Goal: Task Accomplishment & Management: Use online tool/utility

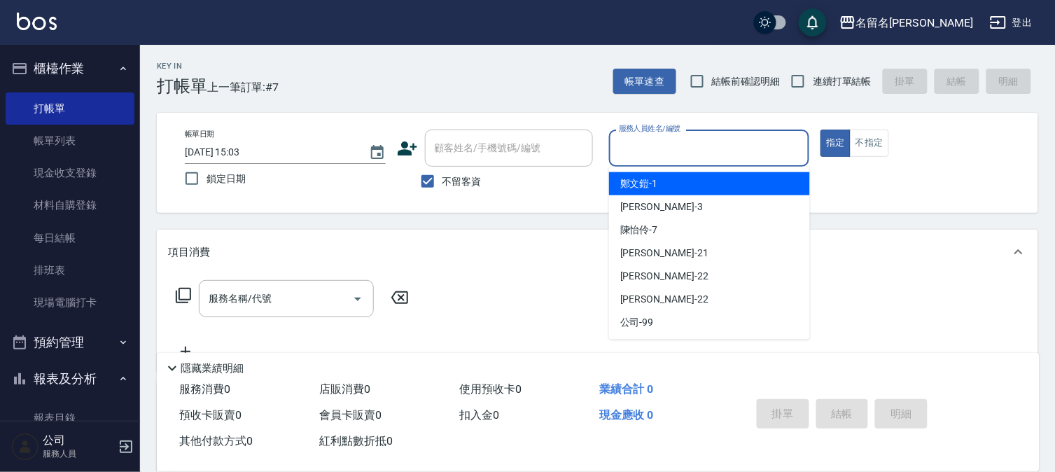
click at [656, 157] on input "服務人員姓名/編號" at bounding box center [709, 148] width 188 height 24
click at [660, 178] on div "[PERSON_NAME]-1" at bounding box center [709, 183] width 201 height 23
type input "[PERSON_NAME]-1"
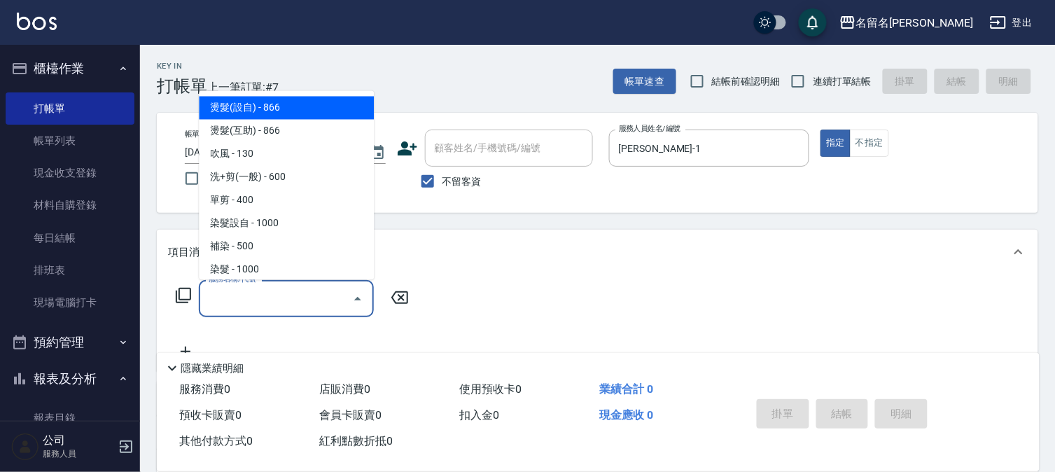
click at [208, 292] on input "服務名稱/代號" at bounding box center [275, 298] width 141 height 24
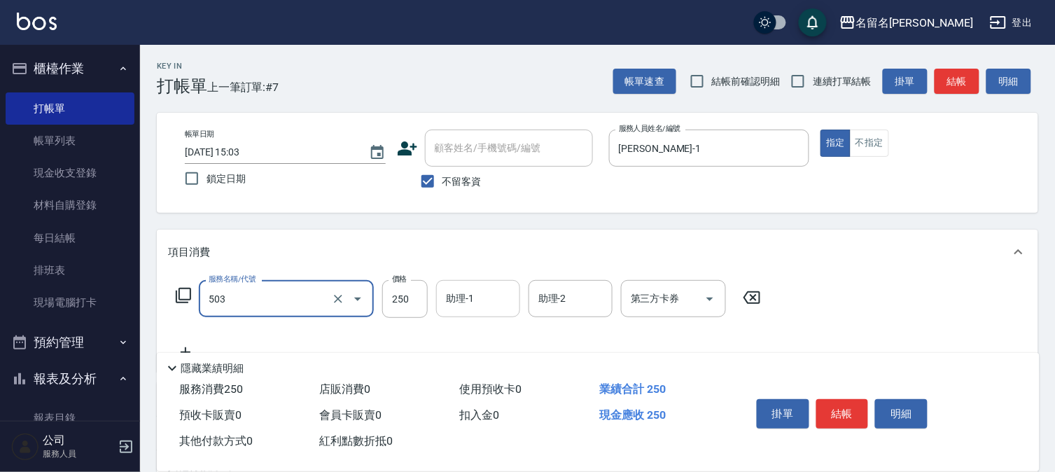
type input "指定洗髮(503)"
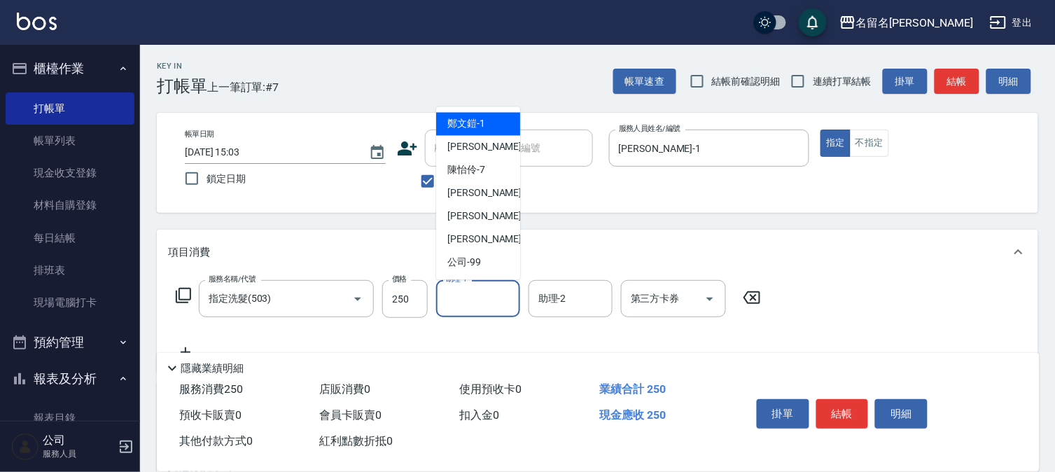
click at [507, 309] on input "助理-1" at bounding box center [477, 298] width 71 height 24
click at [505, 119] on div "[PERSON_NAME]-1" at bounding box center [478, 124] width 84 height 23
type input "[PERSON_NAME]-1"
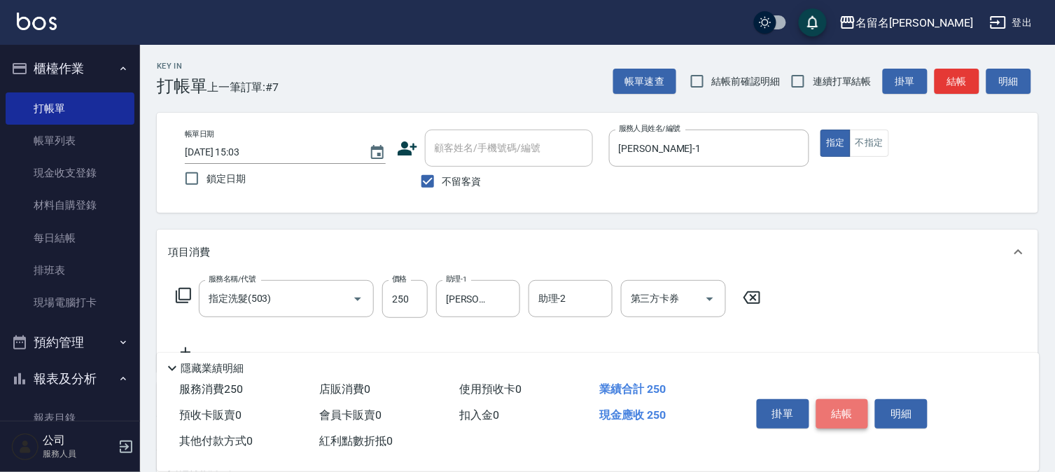
click at [850, 399] on button "結帳" at bounding box center [842, 413] width 52 height 29
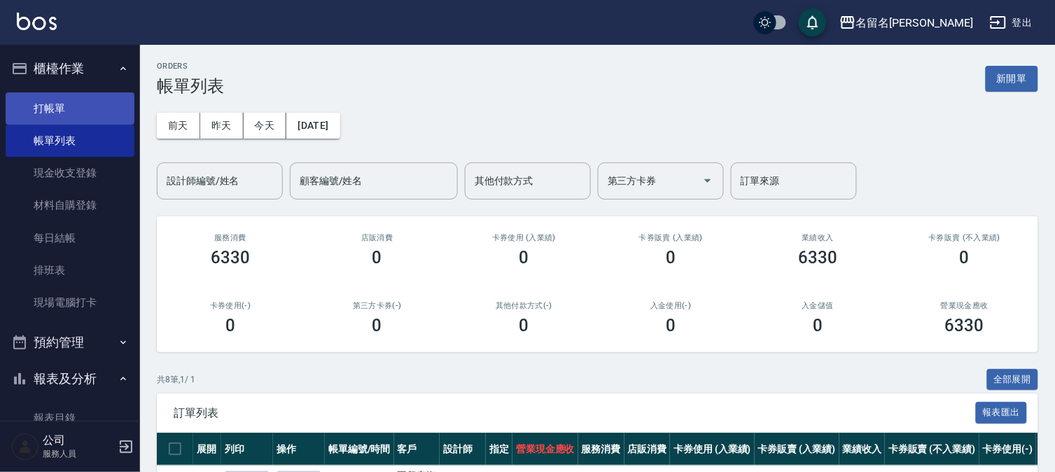
click at [90, 99] on link "打帳單" at bounding box center [70, 108] width 129 height 32
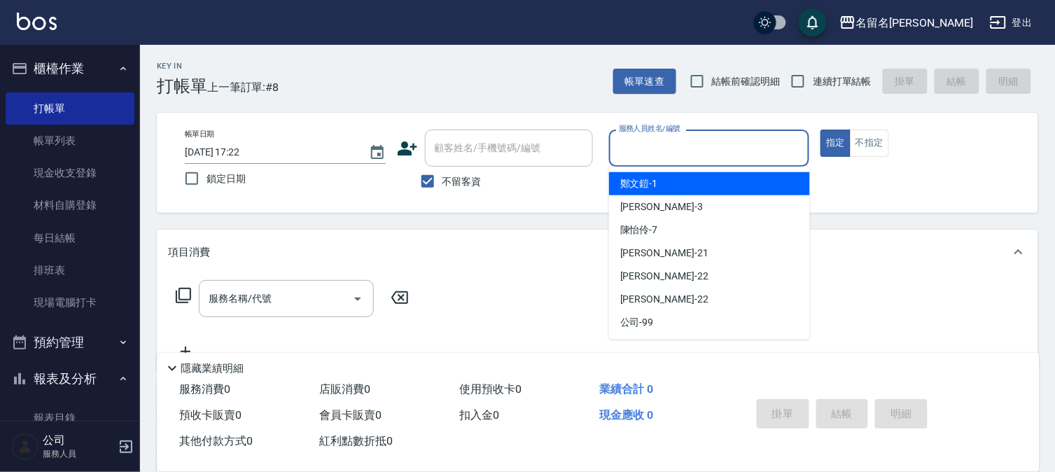
click at [728, 157] on input "服務人員姓名/編號" at bounding box center [709, 148] width 188 height 24
type input "陳怡伶-7"
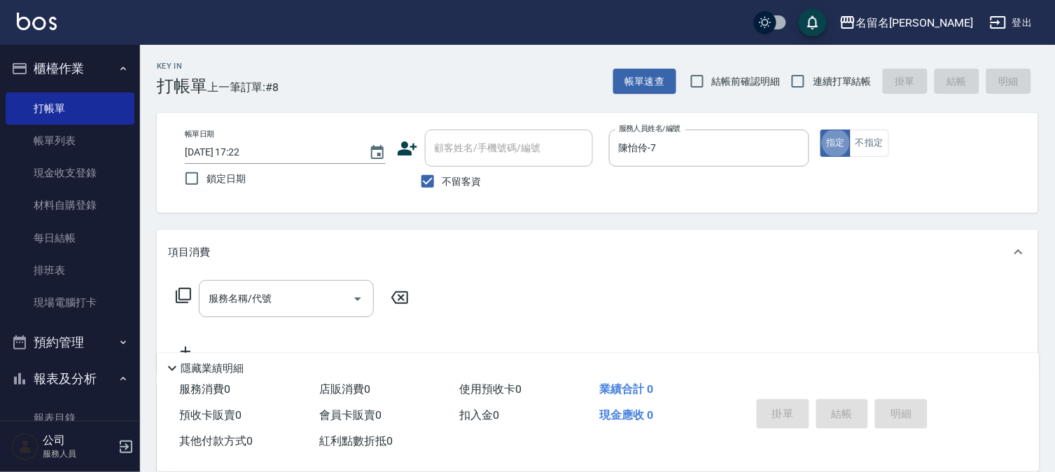
type button "true"
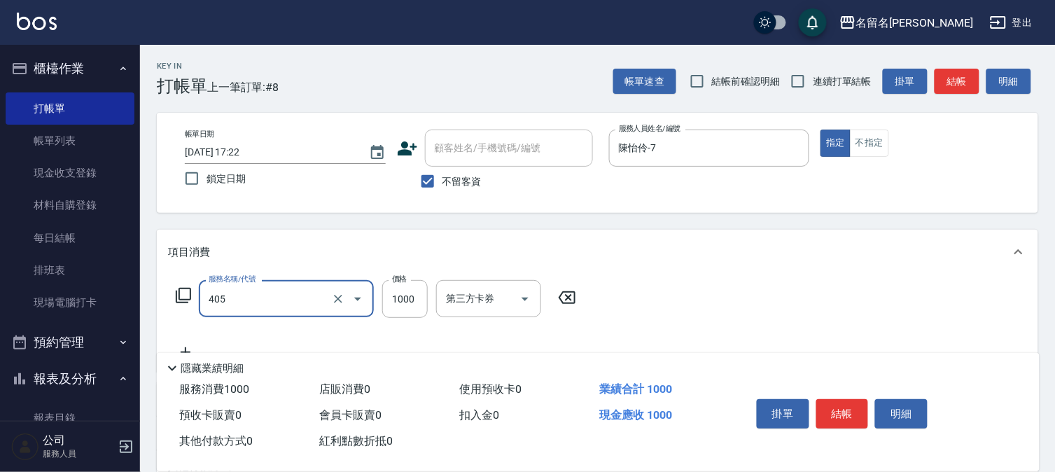
type input "染髮(405)"
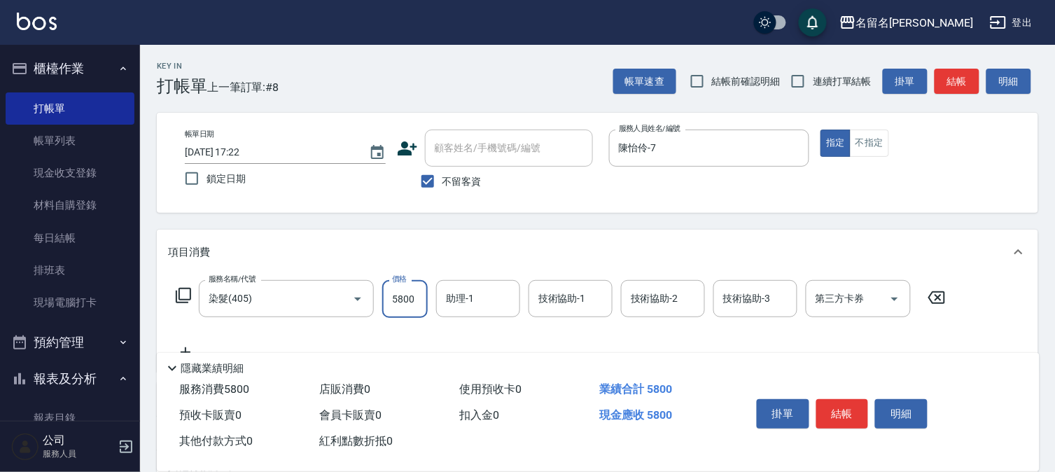
type input "5800"
type input "陳怡伶-7"
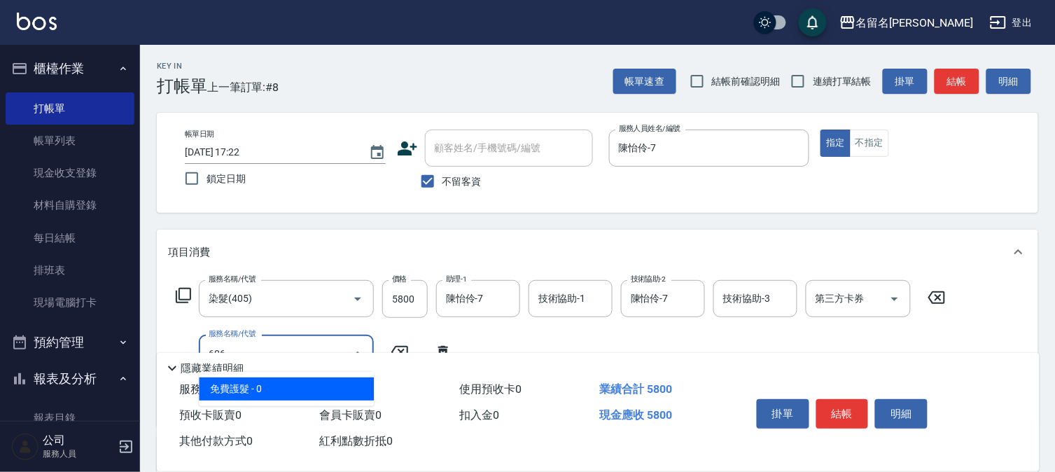
type input "免費護髮(606)"
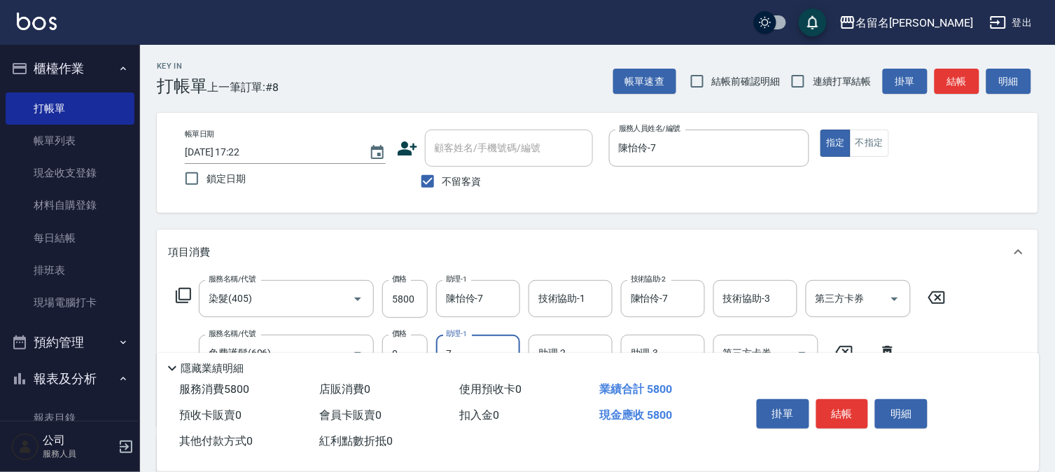
type input "陳怡伶-7"
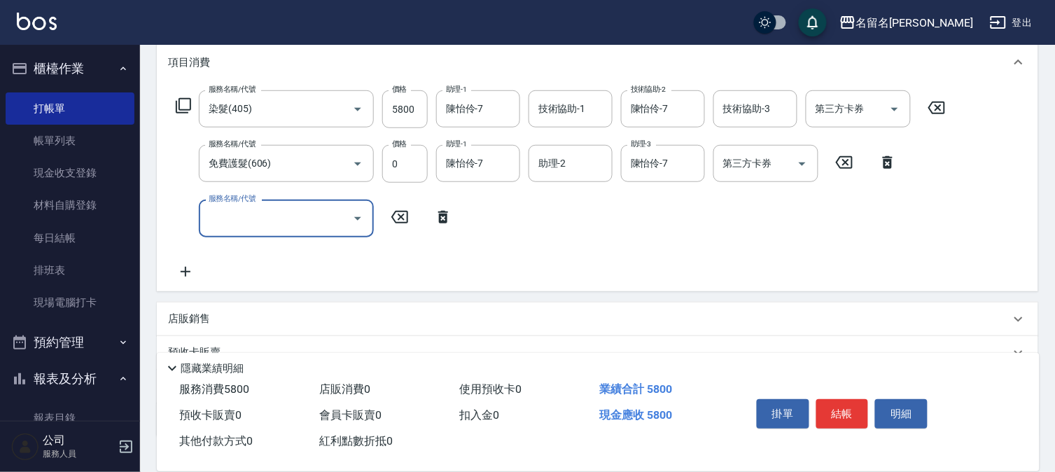
scroll to position [233, 0]
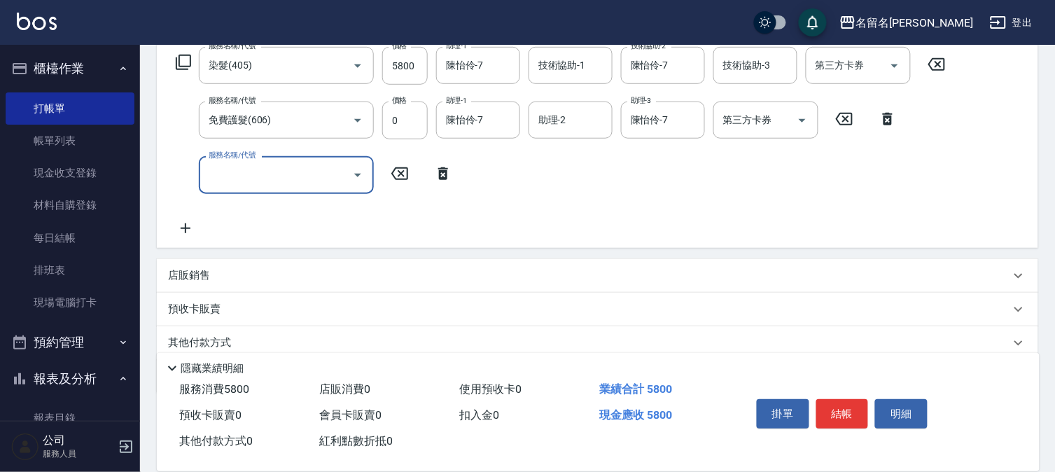
click at [176, 276] on p "店販銷售" at bounding box center [189, 275] width 42 height 15
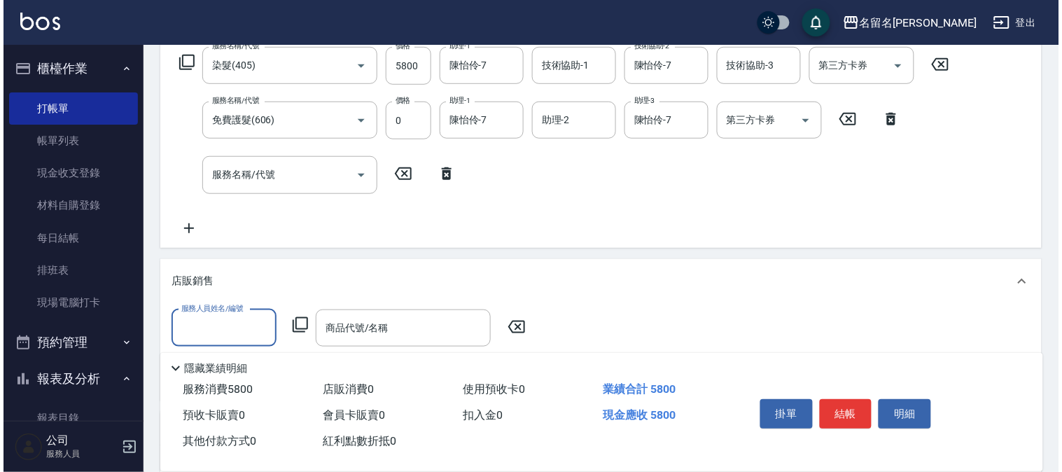
scroll to position [0, 0]
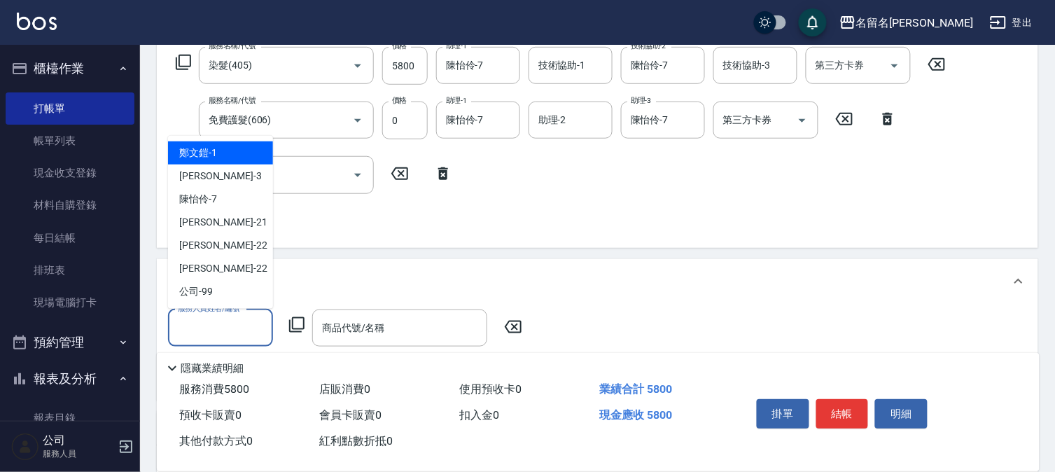
click at [229, 321] on input "服務人員姓名/編號" at bounding box center [220, 328] width 92 height 24
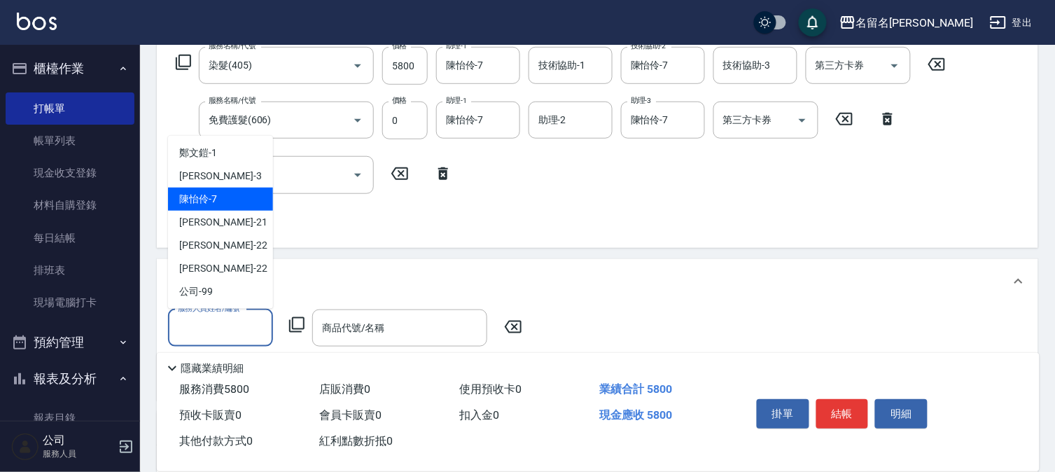
click at [260, 205] on div "[PERSON_NAME]-7" at bounding box center [220, 199] width 105 height 23
type input "陳怡伶-7"
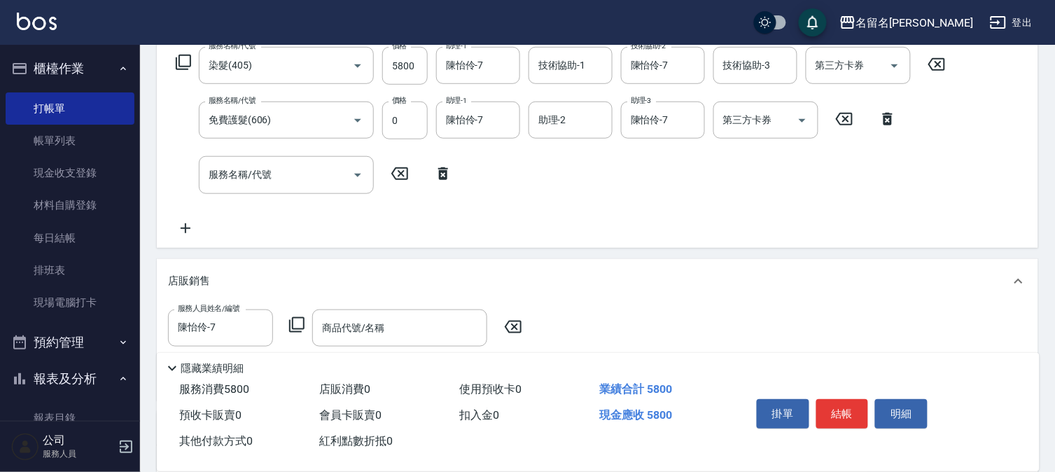
click at [300, 326] on icon at bounding box center [296, 324] width 17 height 17
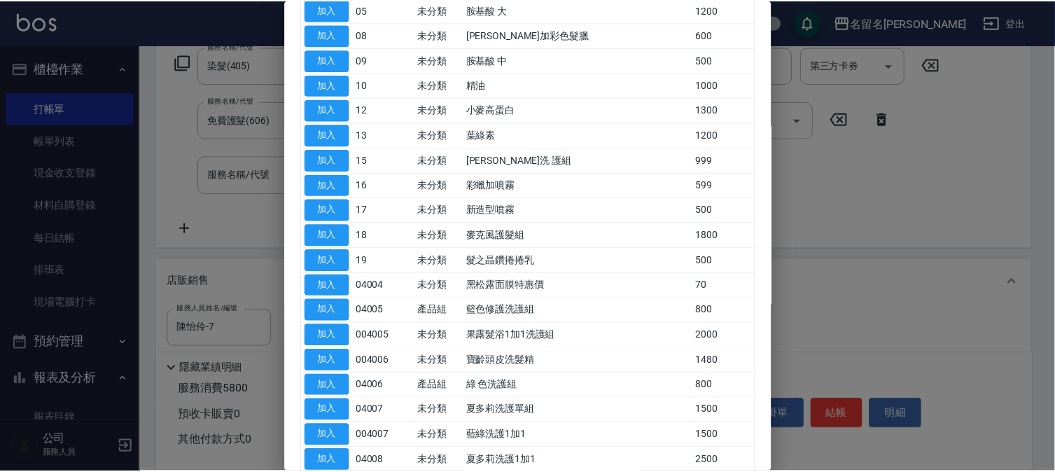
scroll to position [311, 0]
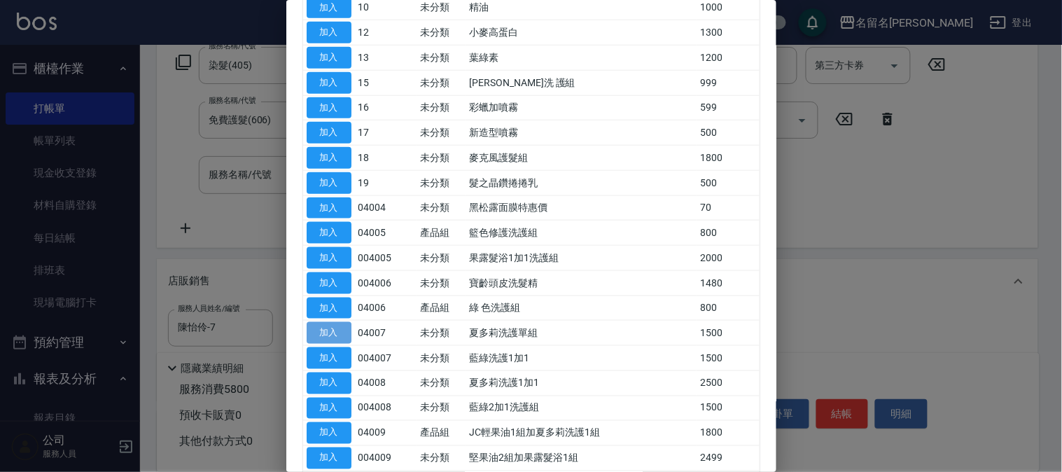
click at [318, 332] on button "加入" at bounding box center [329, 333] width 45 height 22
type input "夏多莉洗護單組"
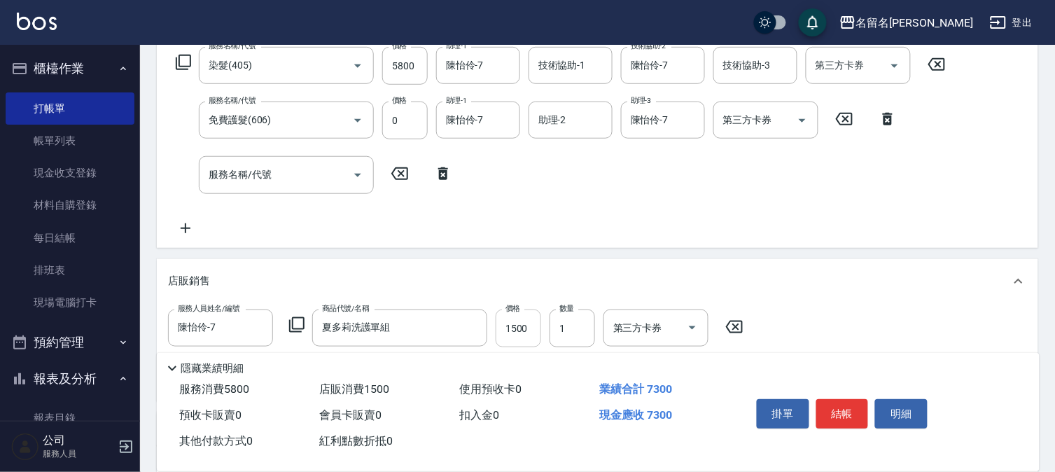
click at [520, 329] on input "1500" at bounding box center [518, 328] width 45 height 38
type input "1200"
click at [838, 405] on button "結帳" at bounding box center [842, 413] width 52 height 29
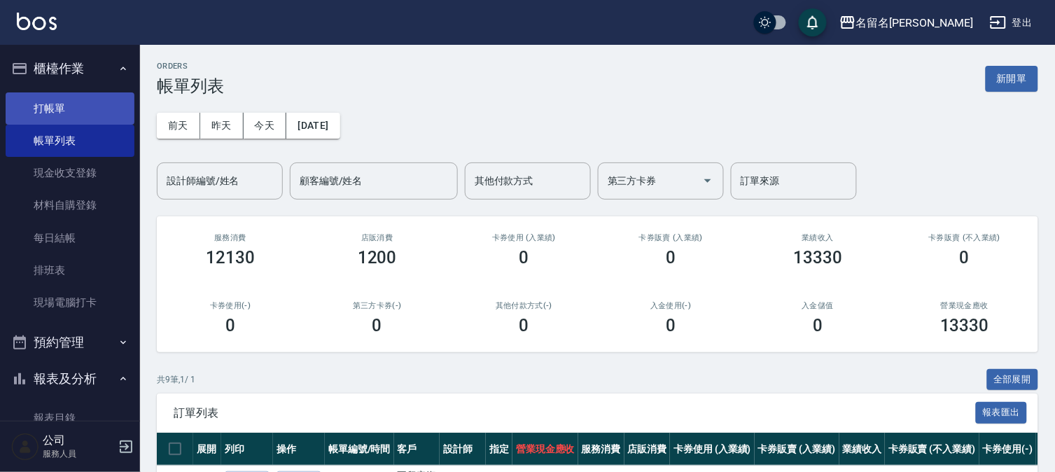
click at [94, 101] on link "打帳單" at bounding box center [70, 108] width 129 height 32
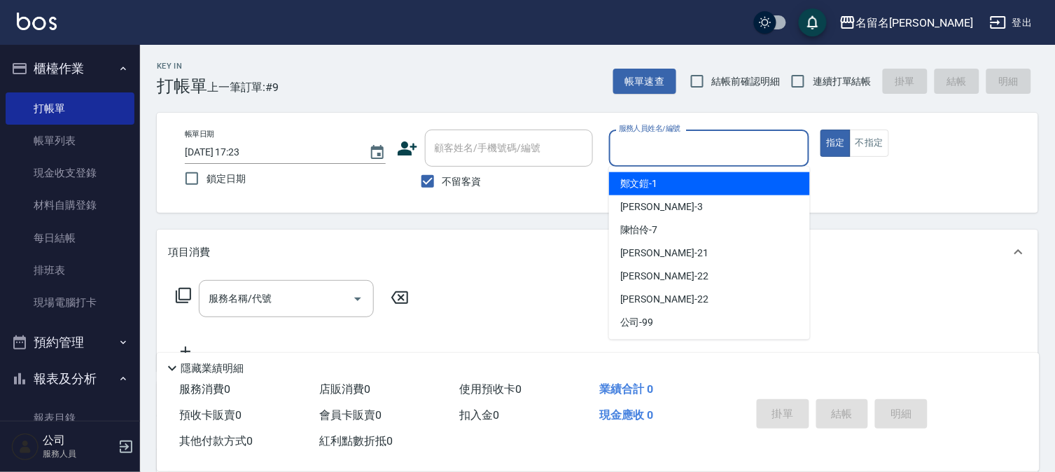
click at [768, 150] on input "服務人員姓名/編號" at bounding box center [709, 148] width 188 height 24
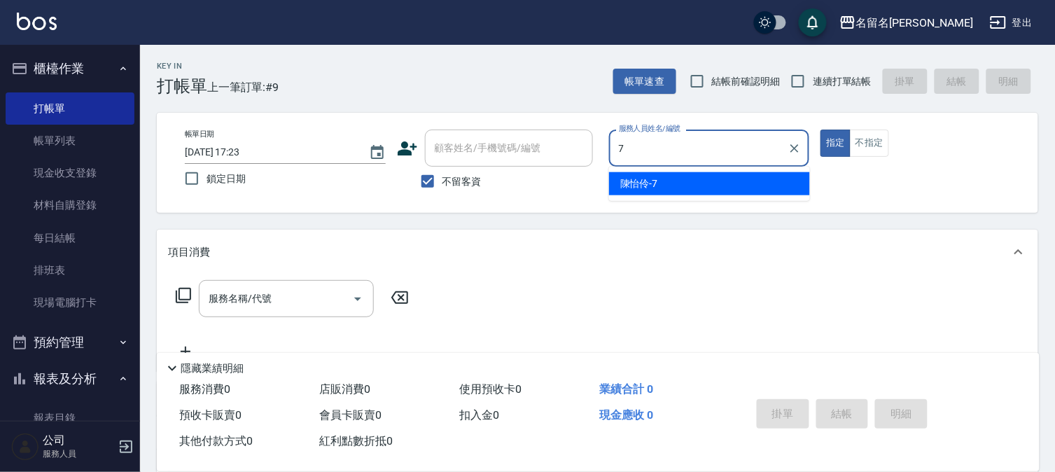
type input "陳怡伶-7"
type button "true"
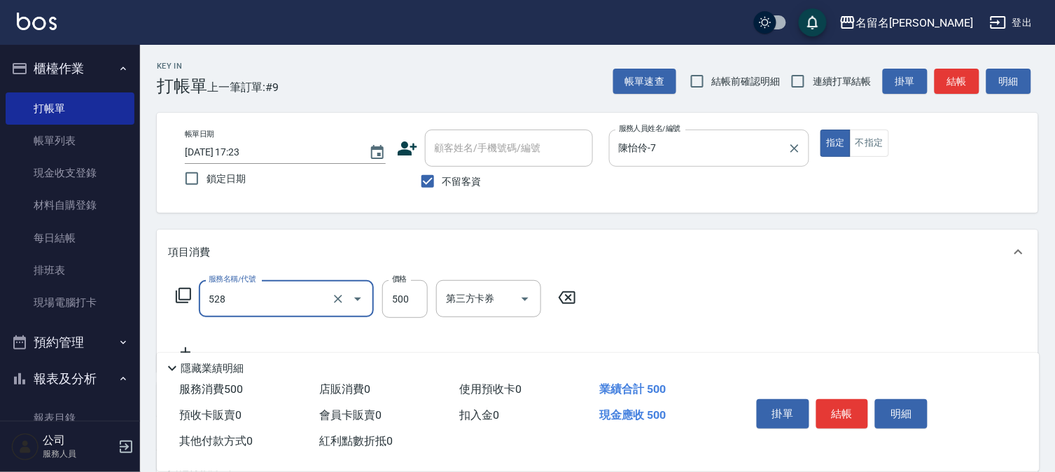
type input "頭皮養護B(528)"
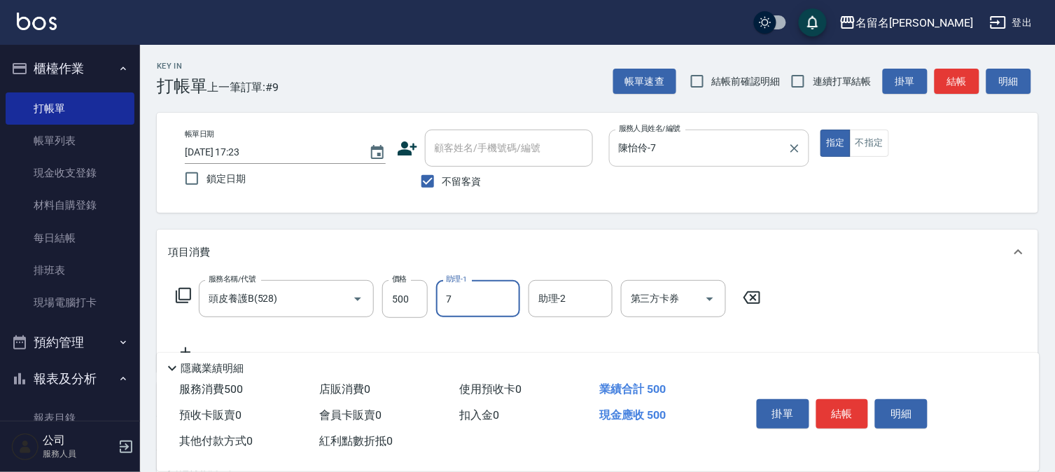
type input "陳怡伶-7"
type input "新雪海微酸卡卷免費(610)"
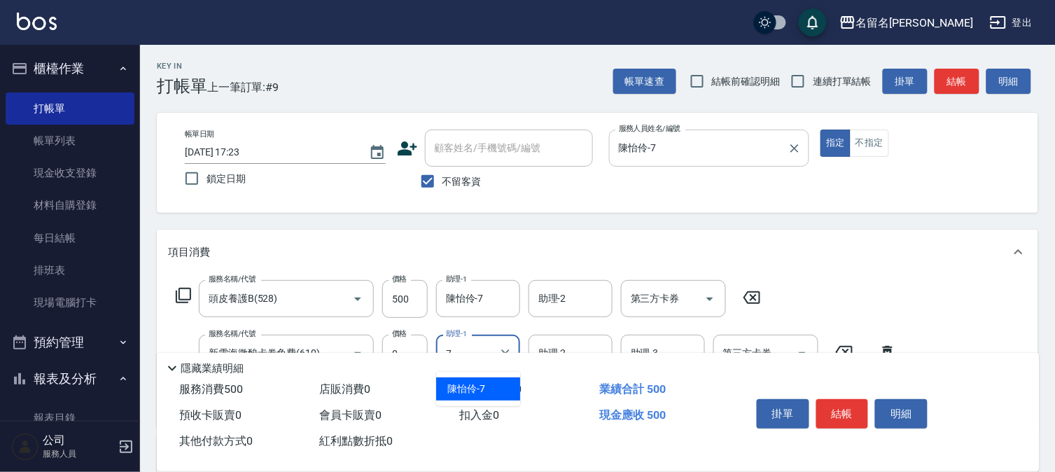
type input "陳怡伶-7"
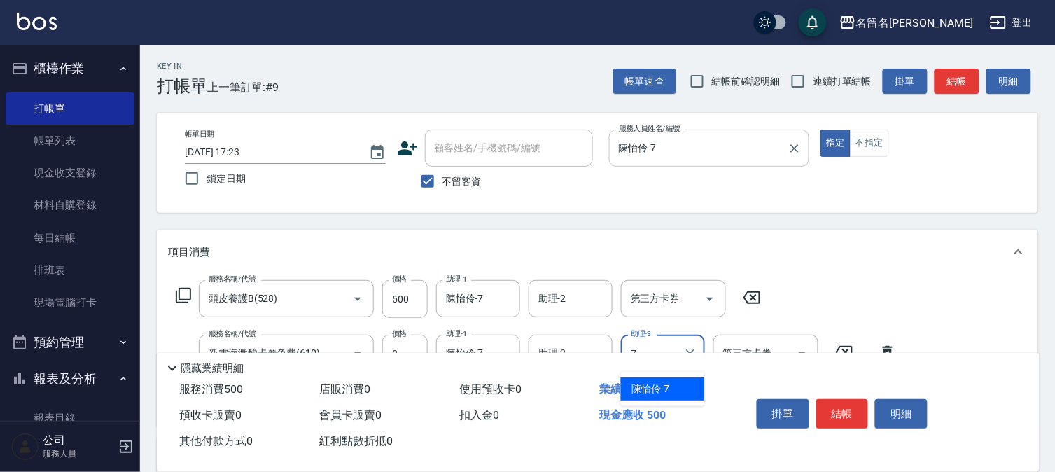
type input "陳怡伶-7"
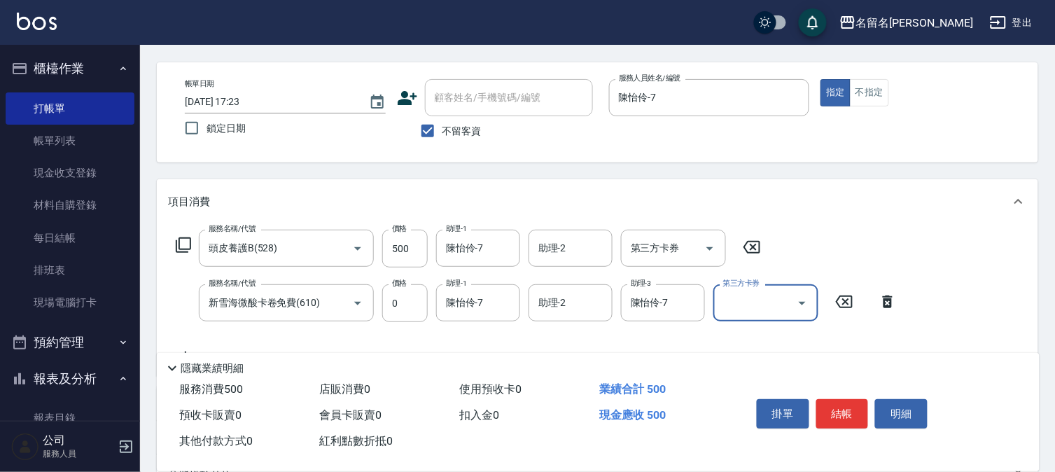
scroll to position [78, 0]
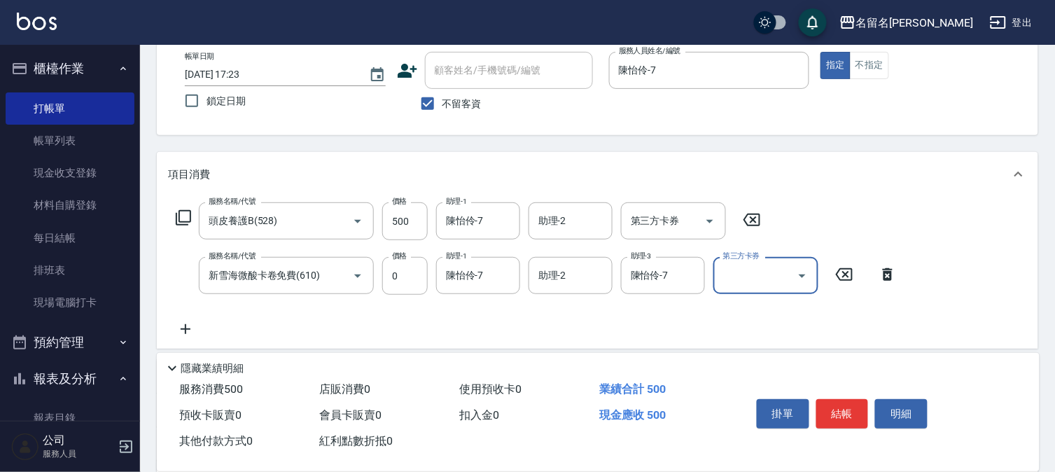
click at [845, 407] on button "結帳" at bounding box center [842, 413] width 52 height 29
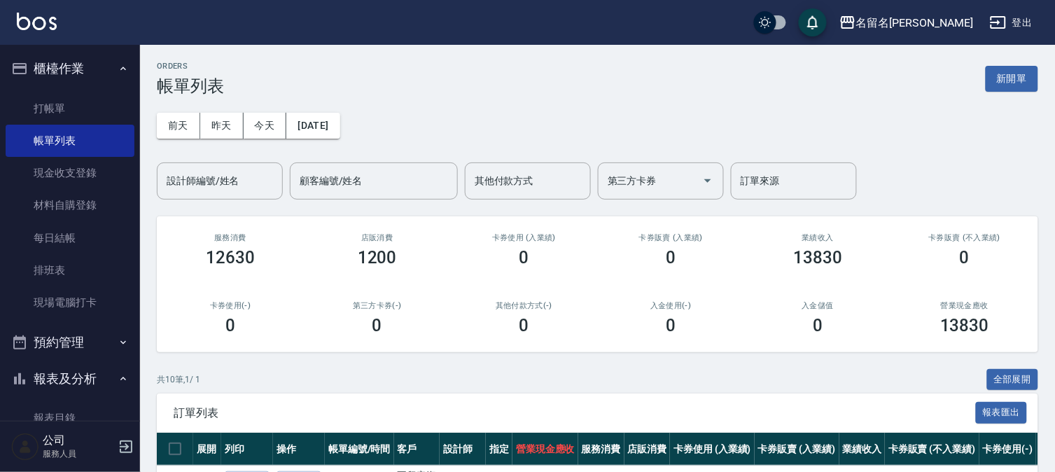
scroll to position [233, 0]
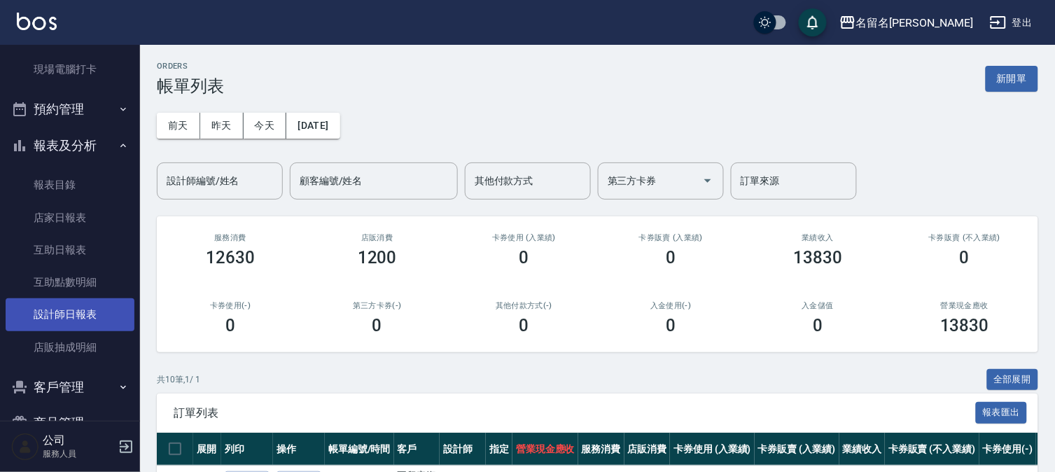
click at [92, 302] on link "設計師日報表" at bounding box center [70, 314] width 129 height 32
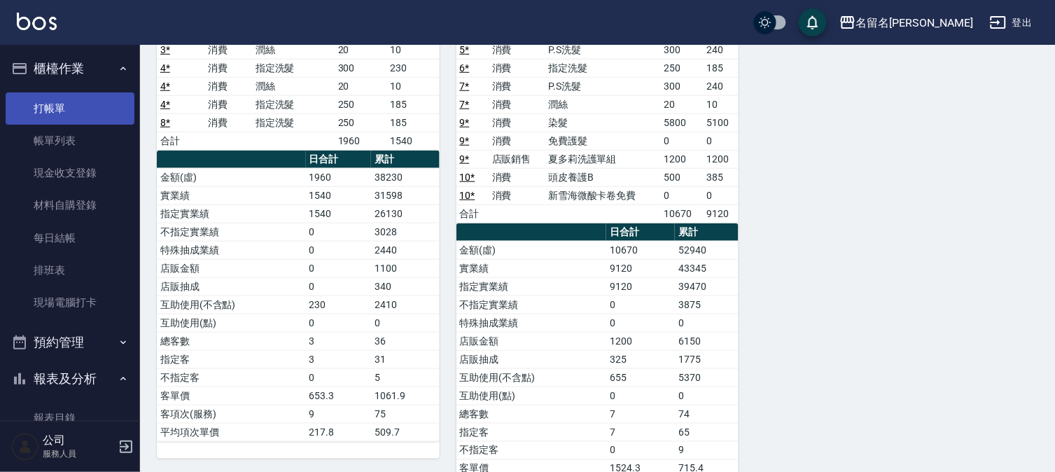
click at [71, 100] on link "打帳單" at bounding box center [70, 108] width 129 height 32
